Goal: Task Accomplishment & Management: Complete application form

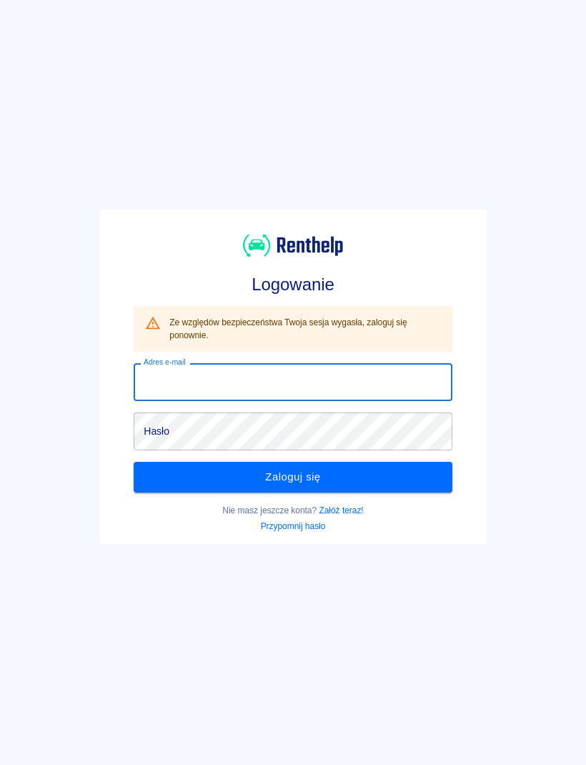
click at [396, 142] on div "Logowanie Ze względów bezpieczeństwa Twoja sesja wygasła, zaloguj się ponownie.…" at bounding box center [288, 371] width 598 height 765
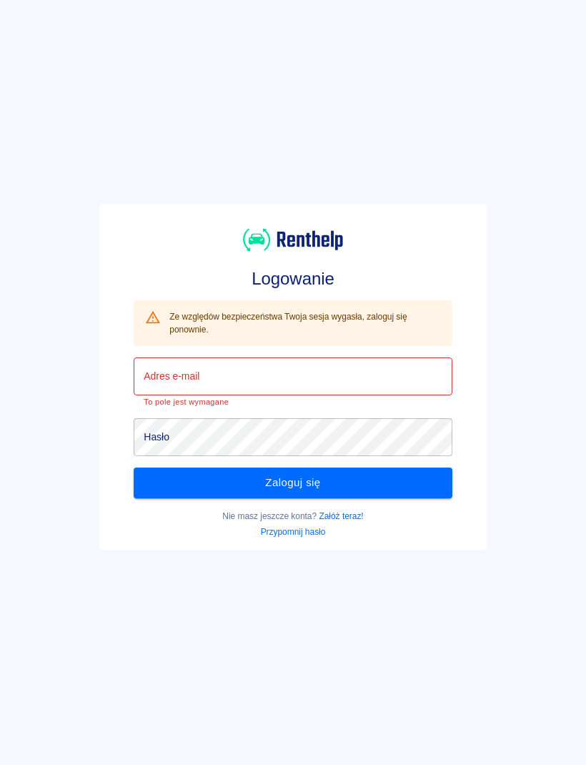
click at [394, 371] on input "Adres e-mail" at bounding box center [293, 376] width 318 height 38
type input "[EMAIL_ADDRESS][DOMAIN_NAME]"
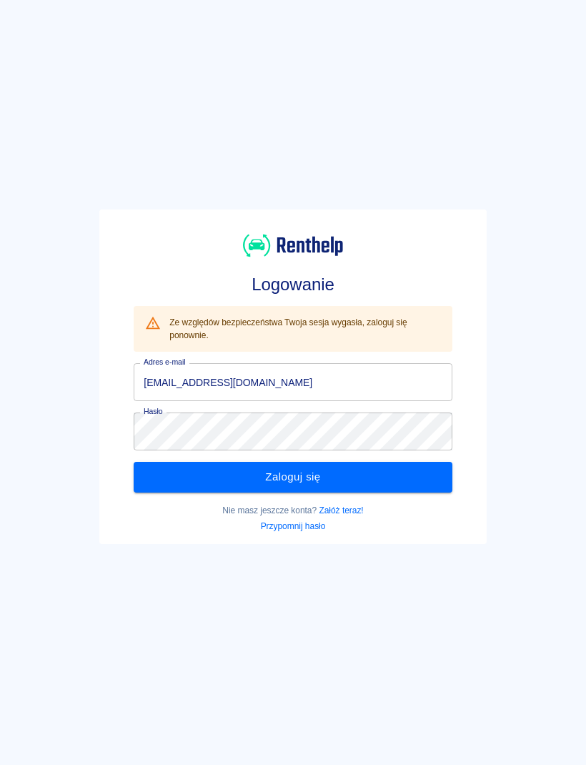
click at [400, 487] on button "Zaloguj się" at bounding box center [293, 477] width 318 height 30
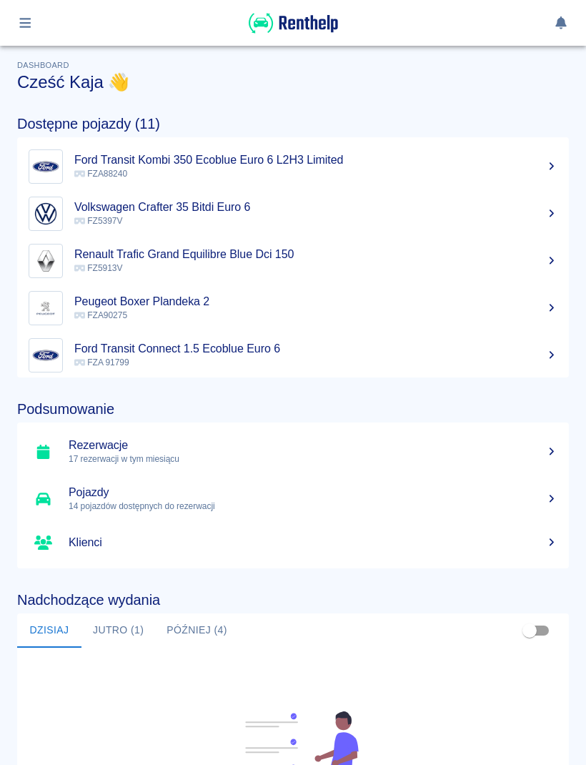
click at [34, 31] on button "button" at bounding box center [25, 23] width 28 height 24
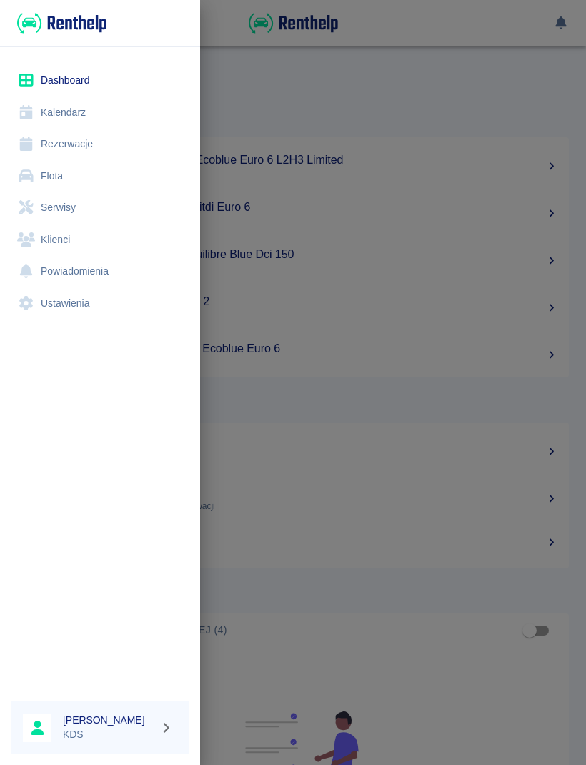
click at [76, 119] on link "Kalendarz" at bounding box center [99, 112] width 177 height 32
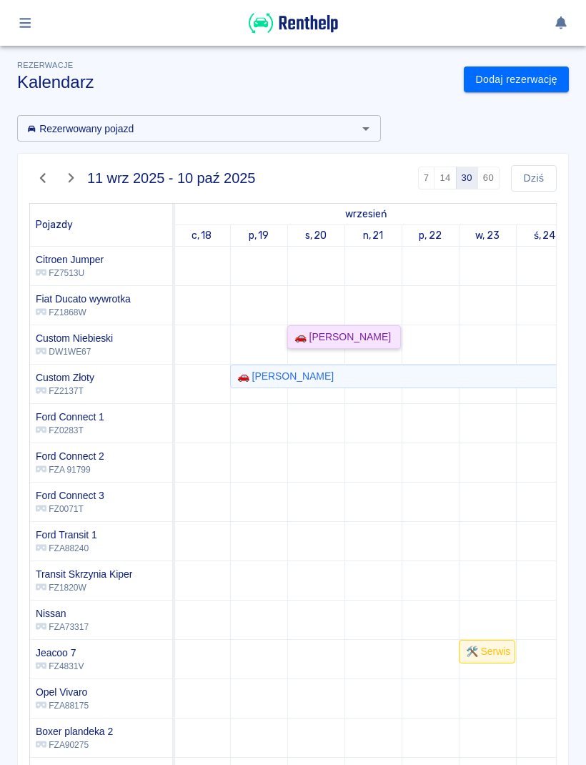
click at [364, 339] on div "🚗 [PERSON_NAME]" at bounding box center [340, 336] width 102 height 15
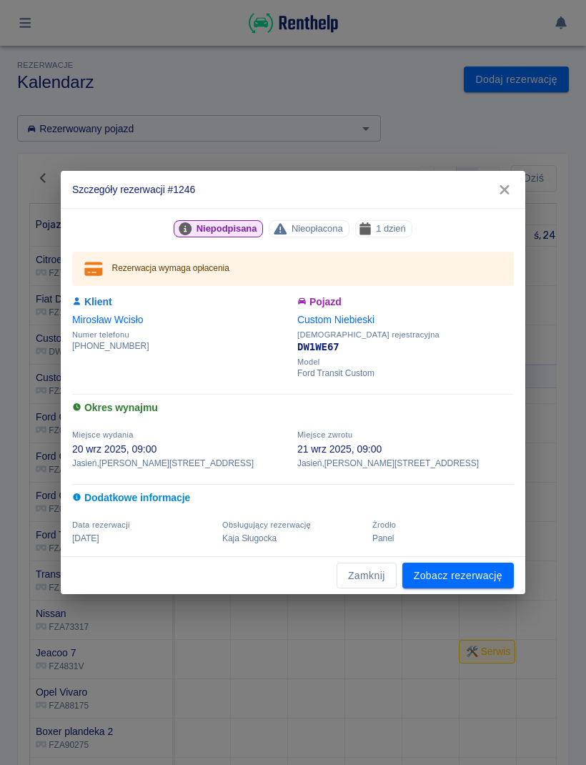
click at [487, 580] on link "Zobacz rezerwację" at bounding box center [457, 575] width 111 height 26
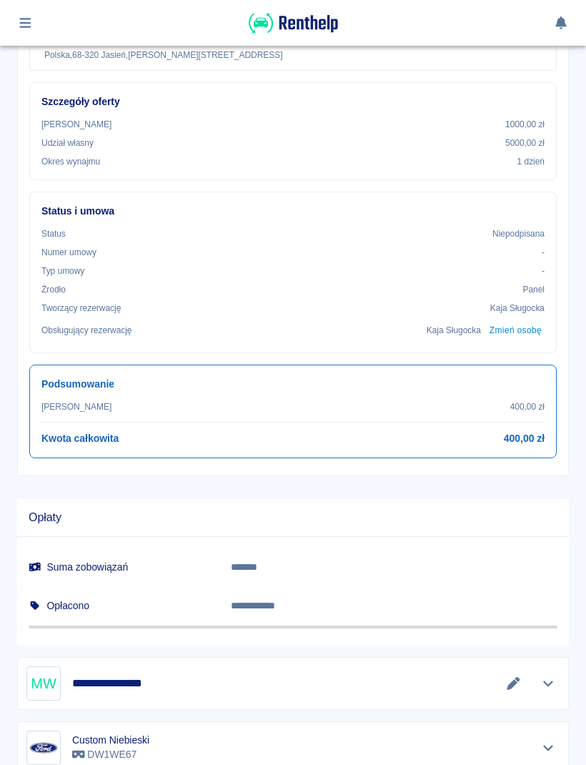
scroll to position [370, 0]
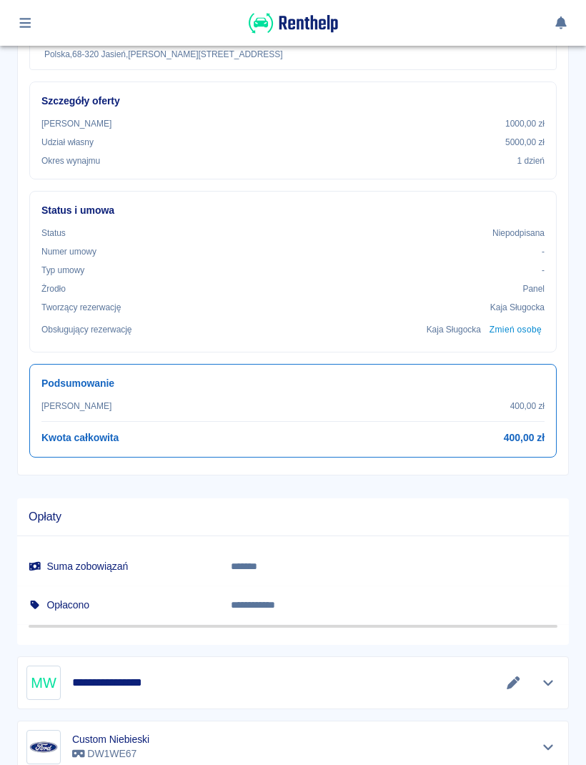
click at [28, 34] on button "button" at bounding box center [25, 23] width 28 height 24
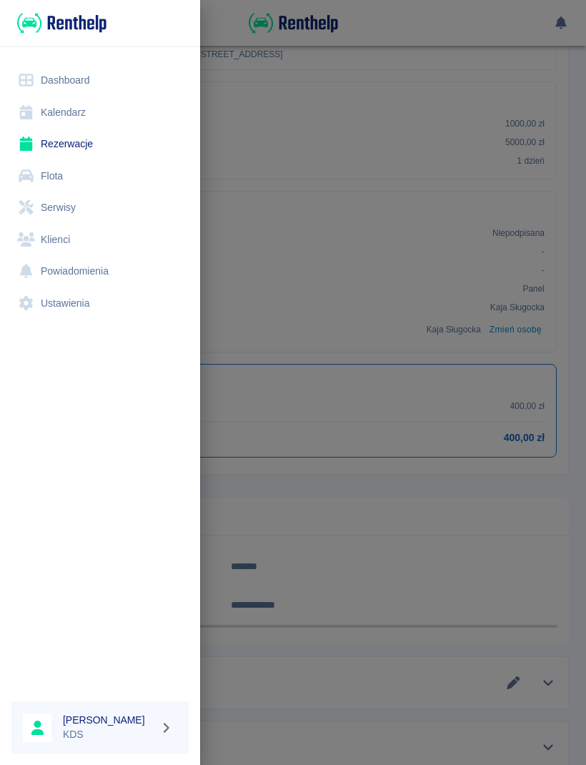
click at [84, 124] on link "Kalendarz" at bounding box center [99, 112] width 177 height 32
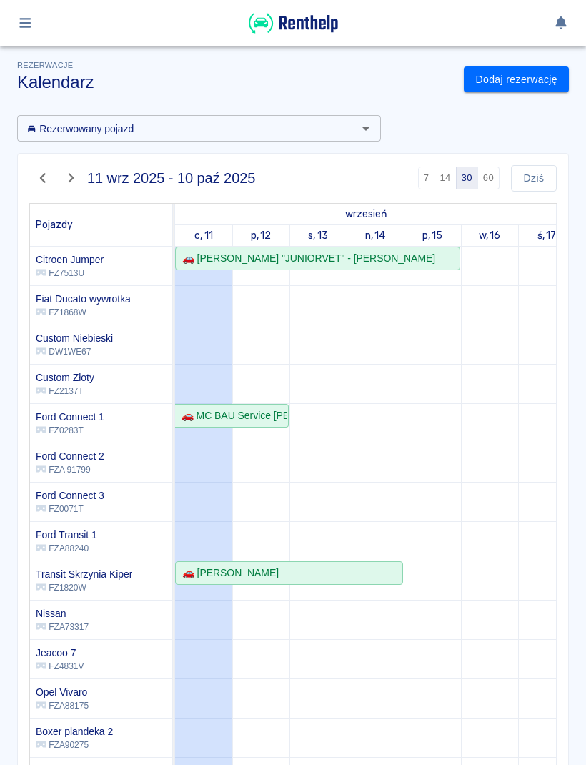
scroll to position [-1, 71]
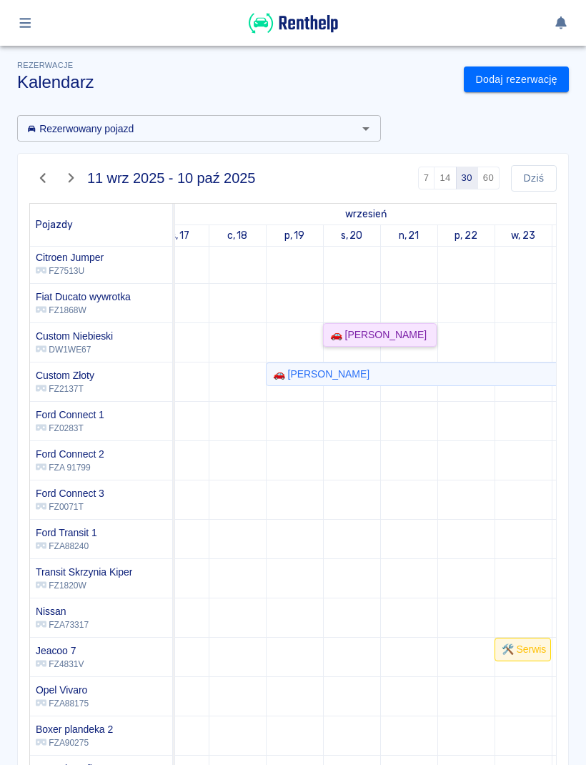
click at [405, 335] on div "🚗 [PERSON_NAME]" at bounding box center [375, 334] width 102 height 15
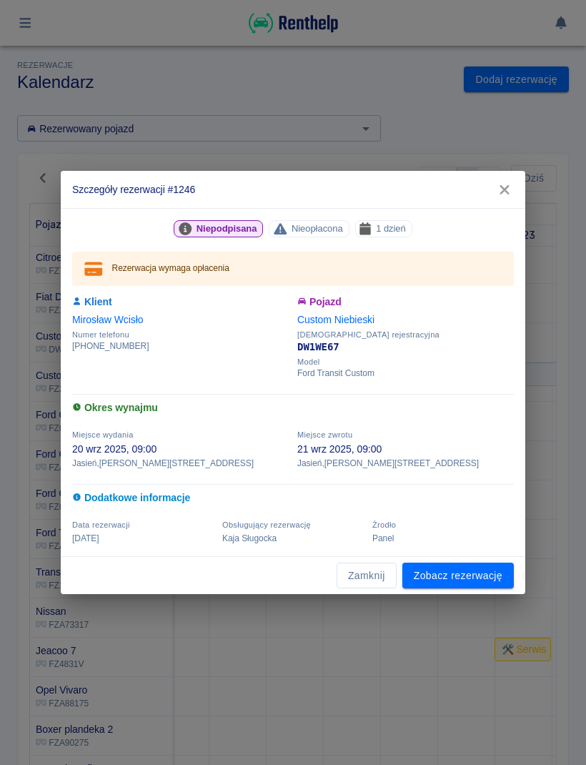
click at [385, 585] on button "Zamknij" at bounding box center [367, 575] width 60 height 26
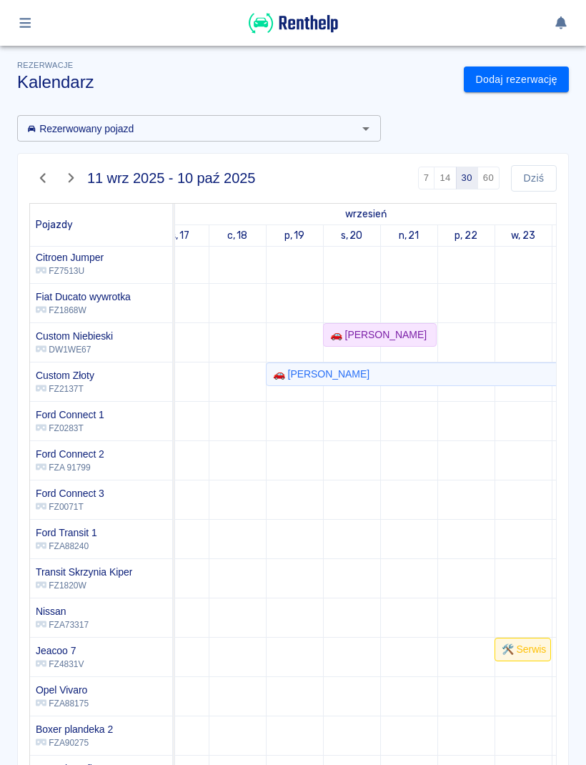
click at [533, 81] on link "Dodaj rezerwację" at bounding box center [516, 79] width 105 height 26
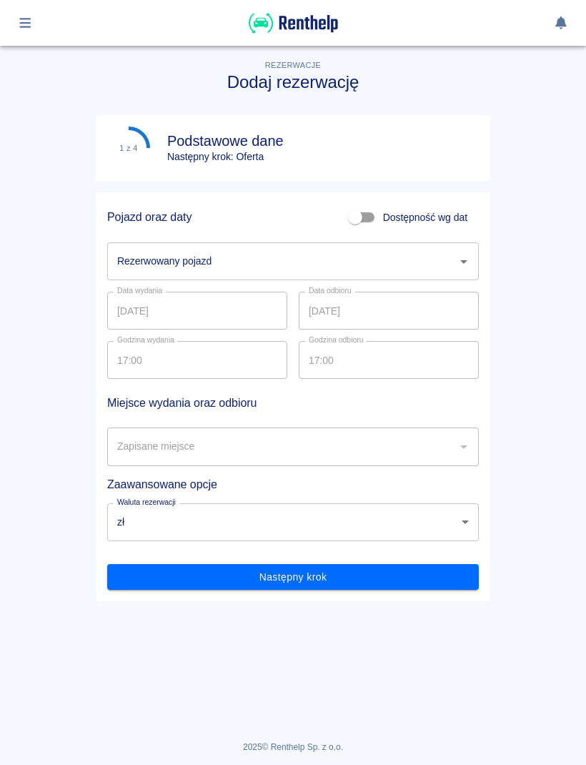
click at [447, 266] on input "Rezerwowany pojazd" at bounding box center [282, 261] width 337 height 25
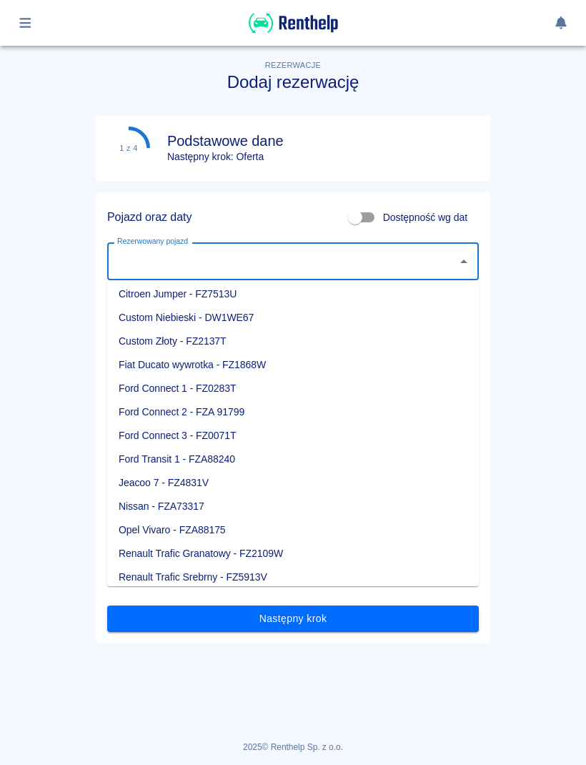
click at [204, 345] on li "Custom Złoty - FZ2137T" at bounding box center [293, 341] width 372 height 24
type input "Custom Złoty - FZ2137T"
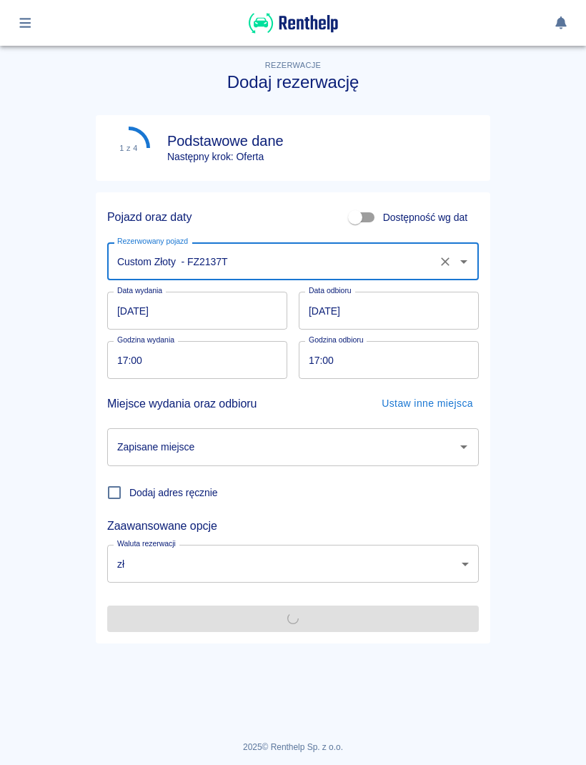
click at [234, 314] on input "[DATE]" at bounding box center [197, 311] width 180 height 38
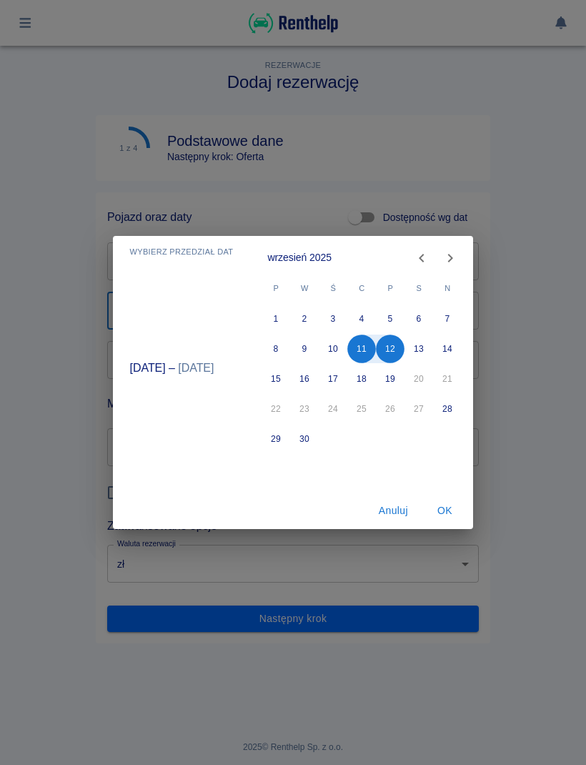
click at [447, 257] on icon "Next month" at bounding box center [450, 257] width 17 height 17
click at [398, 515] on button "Anuluj" at bounding box center [393, 510] width 46 height 26
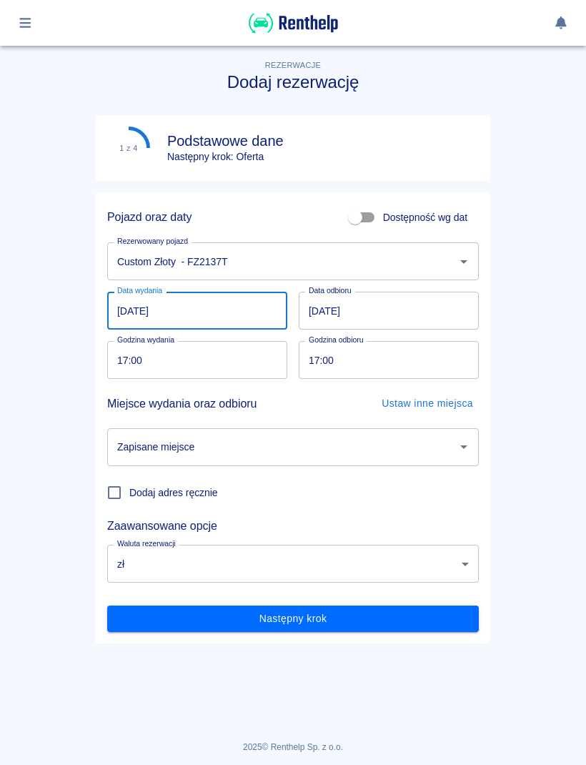
click at [238, 327] on input "[DATE]" at bounding box center [197, 311] width 180 height 38
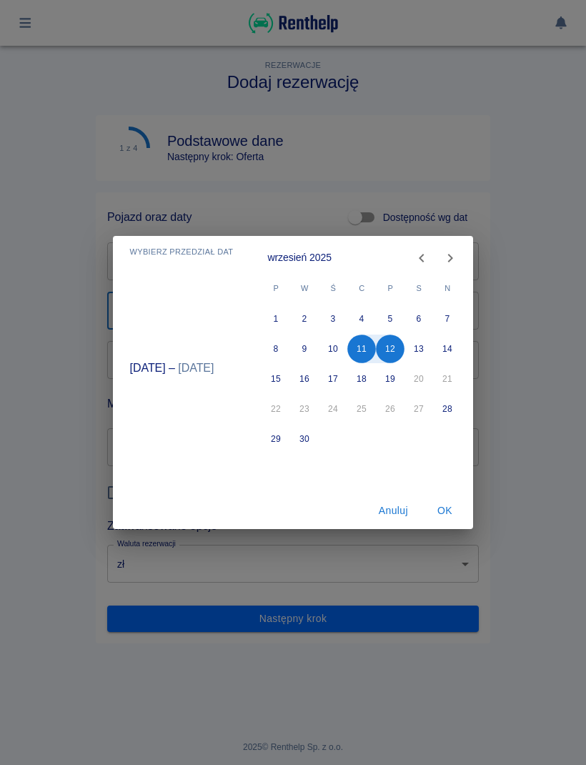
click at [396, 510] on button "Anuluj" at bounding box center [393, 510] width 46 height 26
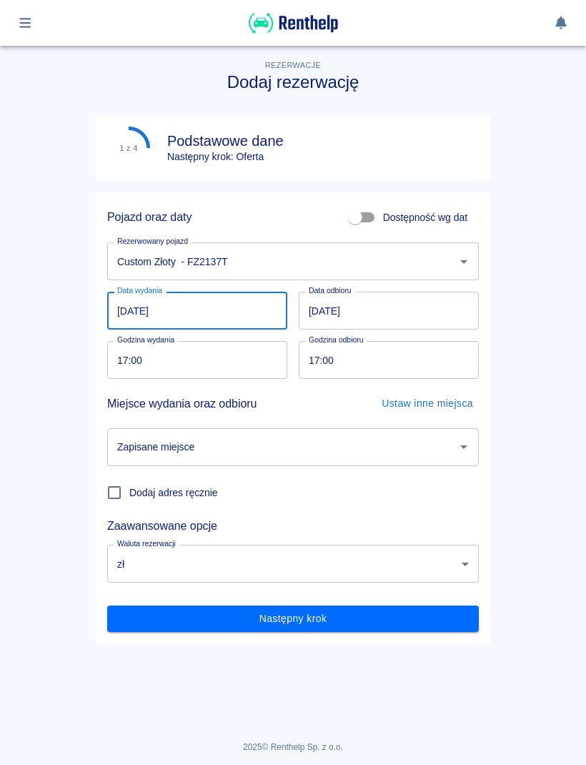
click at [24, 34] on button "button" at bounding box center [25, 23] width 28 height 24
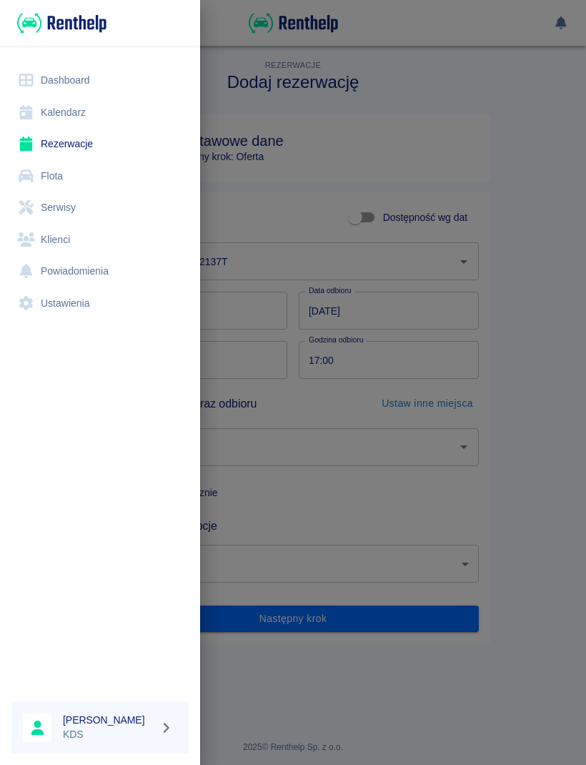
click at [91, 111] on link "Kalendarz" at bounding box center [99, 112] width 177 height 32
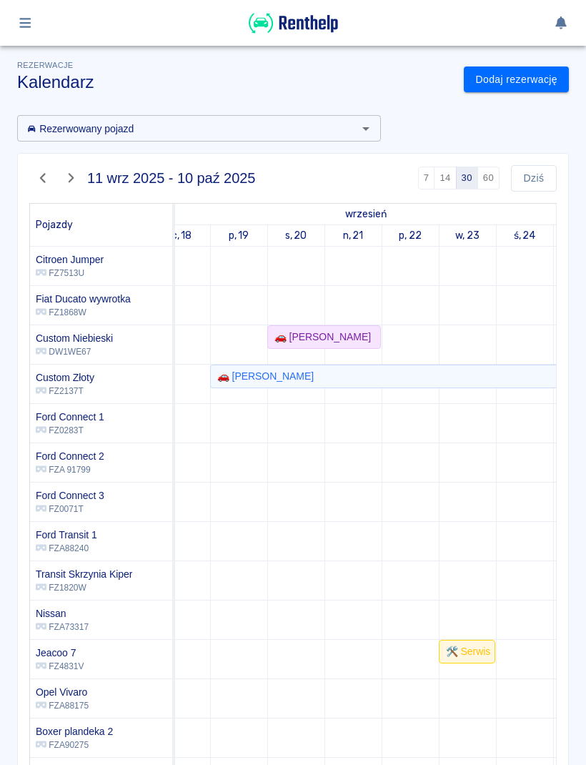
scroll to position [0, 423]
